Goal: Check status: Check status

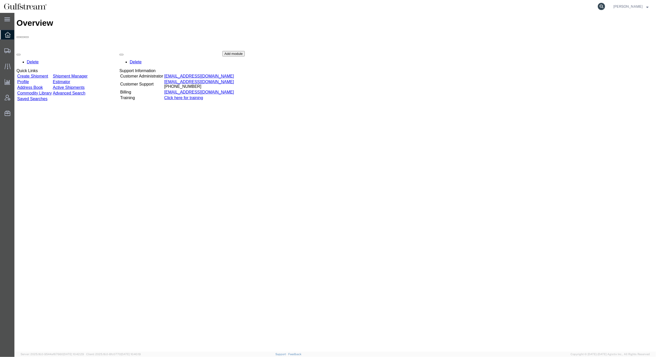
click at [605, 5] on icon at bounding box center [601, 6] width 7 height 7
click at [518, 7] on input "search" at bounding box center [519, 6] width 156 height 12
click at [605, 8] on icon at bounding box center [601, 6] width 7 height 7
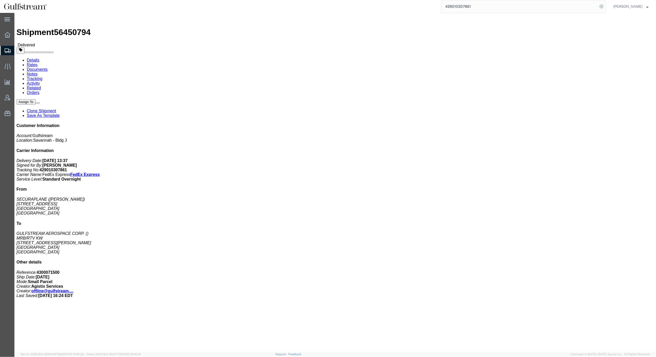
click div "1 Your Packaging Total weight: 25.00 LBS ( dim ) Tracking: 429010307861 Dimensi…"
drag, startPoint x: 494, startPoint y: 3, endPoint x: 326, endPoint y: 10, distance: 168.9
click at [327, 10] on div "429010307861 Ship ID Ship From Ship To Tracking Nu. Status Ship ID 56450794 Shi…" at bounding box center [328, 6] width 555 height 13
click at [605, 4] on icon at bounding box center [601, 6] width 7 height 7
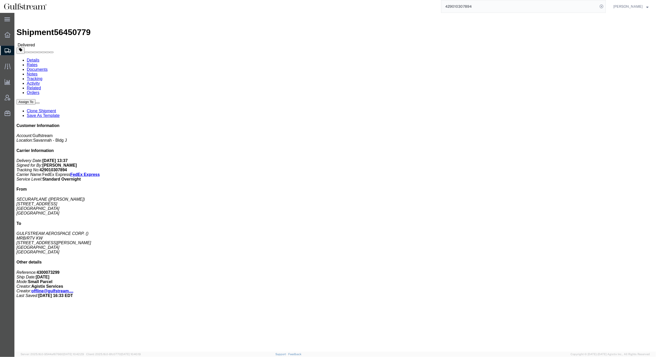
click div "Leg 1 - Small Parcel"
drag, startPoint x: 490, startPoint y: 0, endPoint x: 487, endPoint y: 8, distance: 8.3
click at [489, 3] on form "429010307894" at bounding box center [523, 6] width 165 height 13
drag, startPoint x: 486, startPoint y: 5, endPoint x: 425, endPoint y: 8, distance: 61.3
click at [425, 8] on div "429010307894 Ship ID Ship From Ship To Tracking Nu. Status Ship ID 56450779 Shi…" at bounding box center [328, 6] width 555 height 13
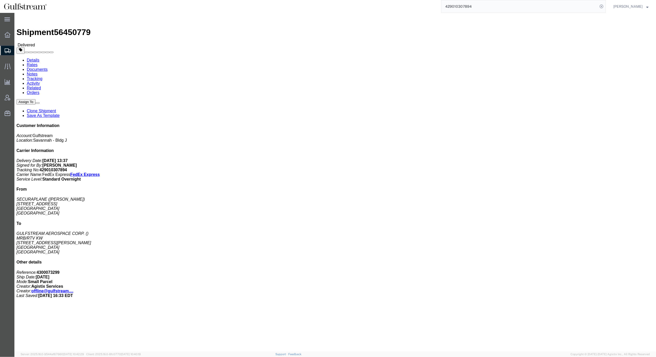
paste input "743754705642"
type input "743754705642"
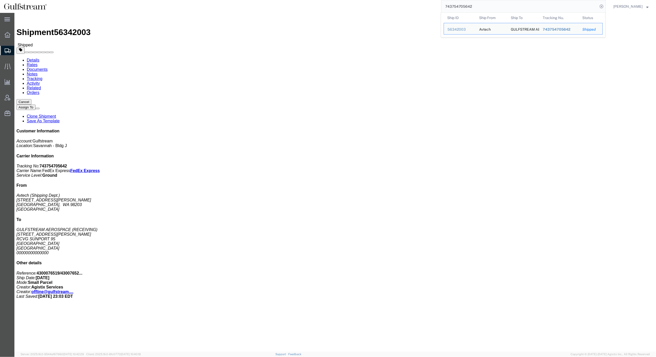
click link "Tracking"
